Goal: Navigation & Orientation: Find specific page/section

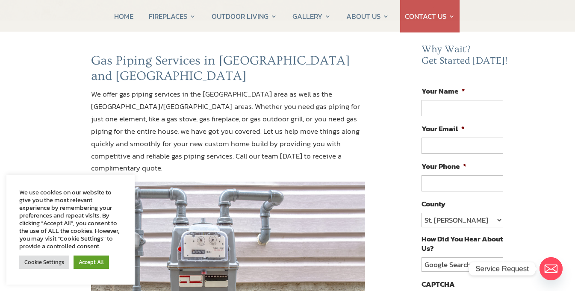
scroll to position [86, 0]
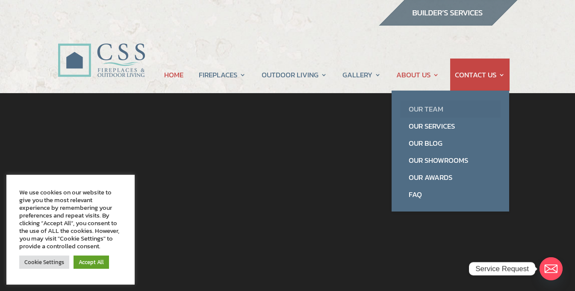
click at [420, 109] on link "Our Team" at bounding box center [450, 109] width 101 height 17
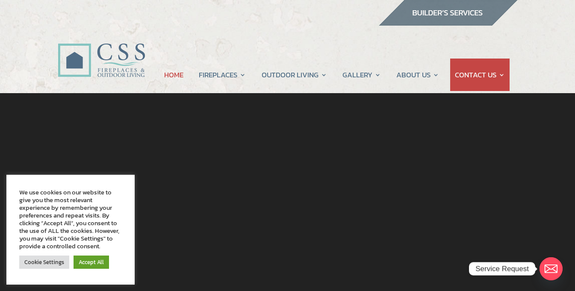
click at [248, 16] on div at bounding box center [288, 13] width 460 height 26
